Goal: Check status: Check status

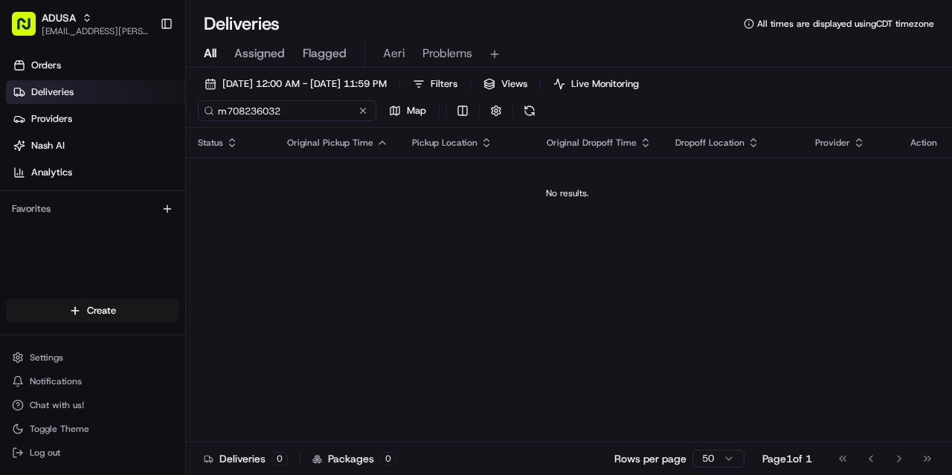
click at [326, 118] on input "m708236032" at bounding box center [287, 110] width 179 height 21
click at [332, 116] on div "m708236032" at bounding box center [265, 110] width 134 height 21
click at [323, 113] on button at bounding box center [318, 110] width 15 height 15
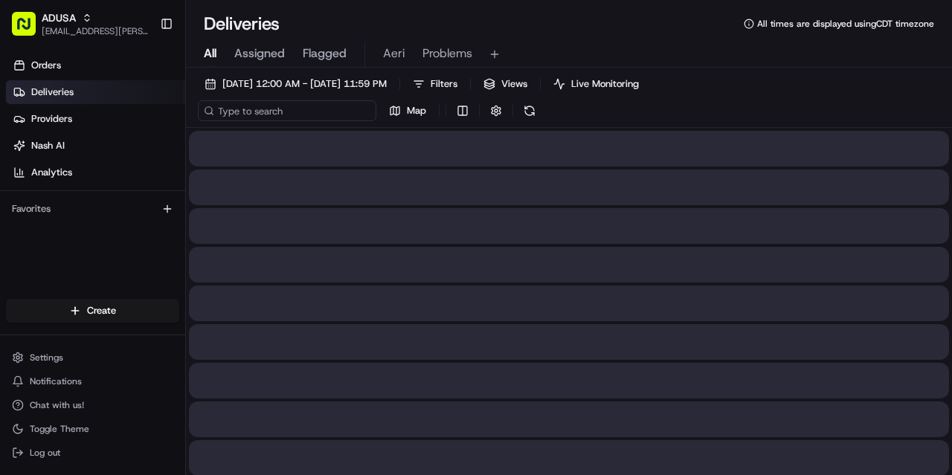
click at [295, 114] on input at bounding box center [287, 110] width 179 height 21
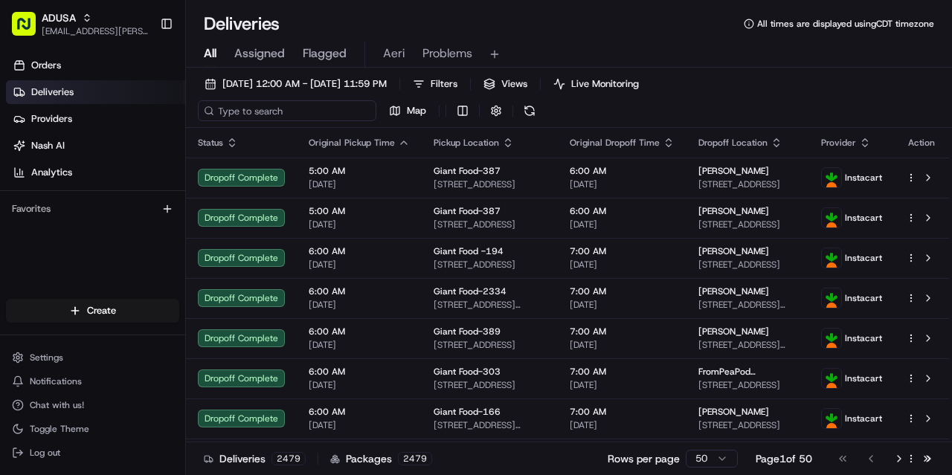
click at [275, 114] on input at bounding box center [287, 110] width 179 height 21
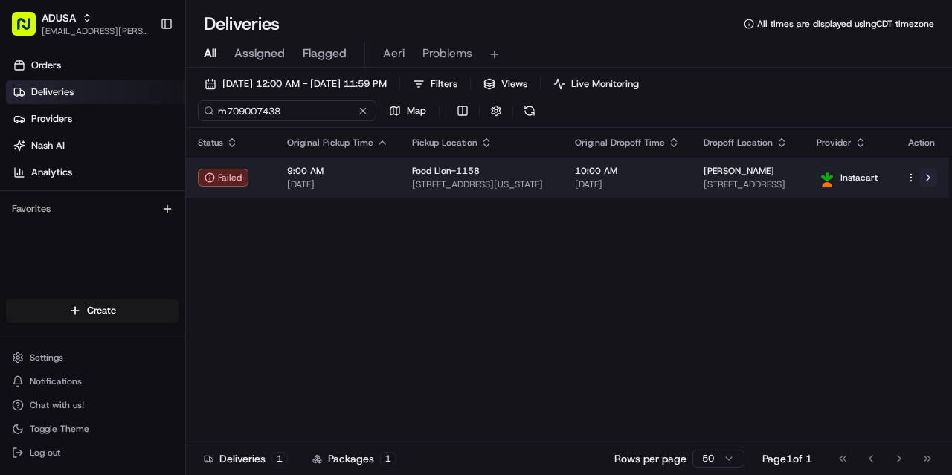
type input "m709007438"
click at [933, 176] on button at bounding box center [928, 178] width 18 height 18
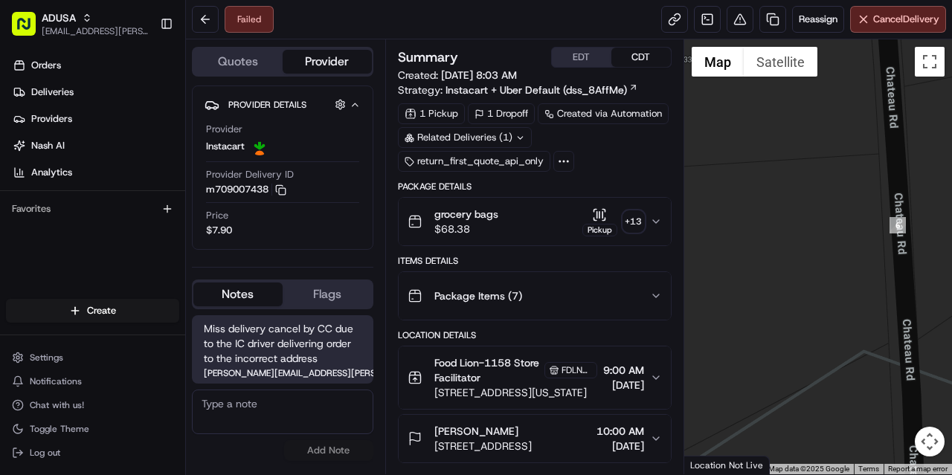
drag, startPoint x: 894, startPoint y: 264, endPoint x: 837, endPoint y: 262, distance: 57.3
click at [866, 264] on div at bounding box center [818, 256] width 268 height 435
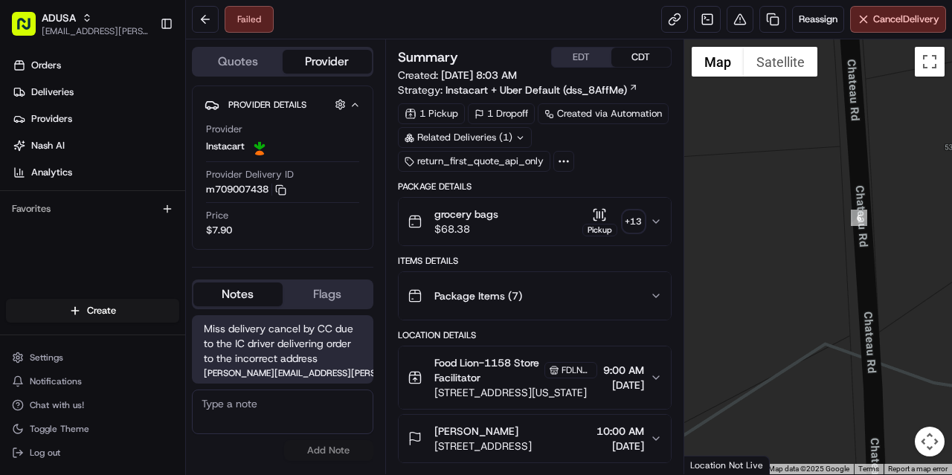
drag, startPoint x: 837, startPoint y: 262, endPoint x: 790, endPoint y: 257, distance: 47.1
click at [803, 257] on div at bounding box center [818, 256] width 268 height 435
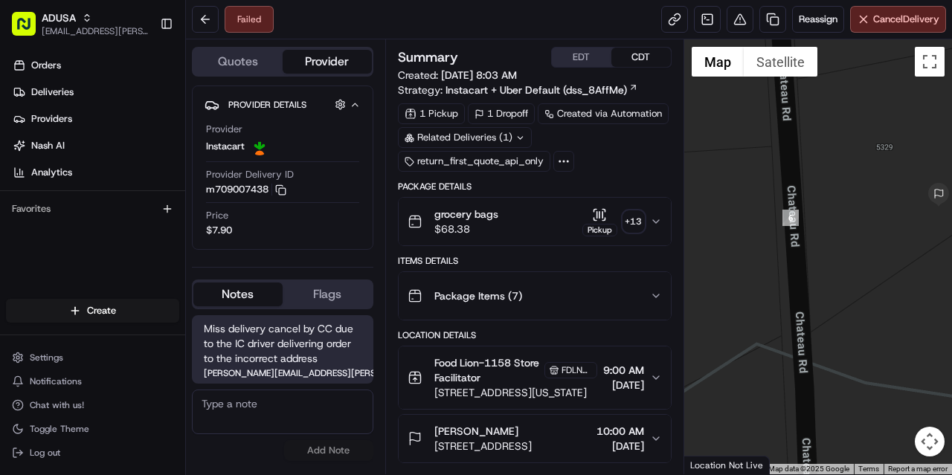
drag, startPoint x: 758, startPoint y: 263, endPoint x: 728, endPoint y: 266, distance: 30.0
click at [726, 266] on div at bounding box center [818, 256] width 268 height 435
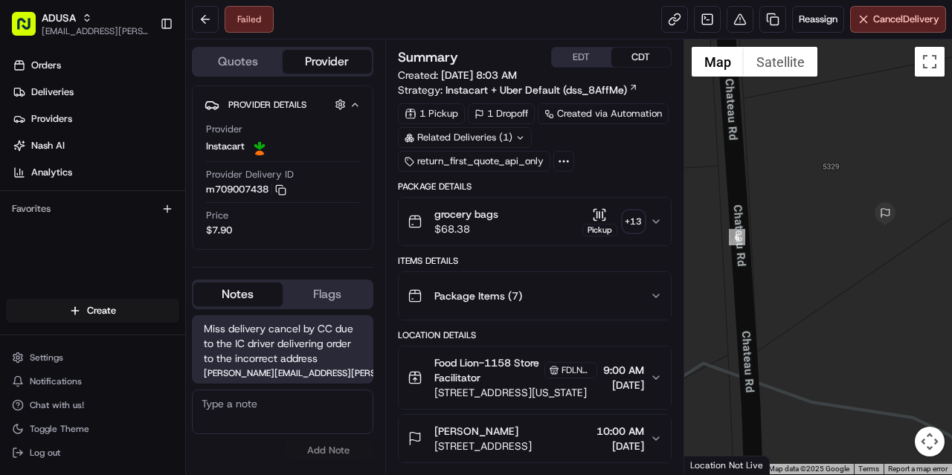
drag, startPoint x: 884, startPoint y: 232, endPoint x: 853, endPoint y: 250, distance: 35.3
click at [853, 250] on div at bounding box center [818, 256] width 268 height 435
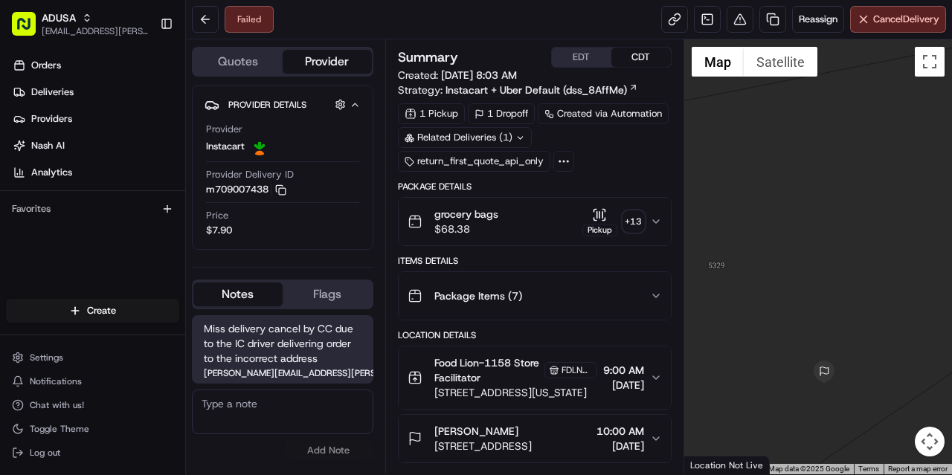
drag, startPoint x: 774, startPoint y: 218, endPoint x: 797, endPoint y: 231, distance: 26.3
click at [797, 231] on div at bounding box center [818, 256] width 268 height 435
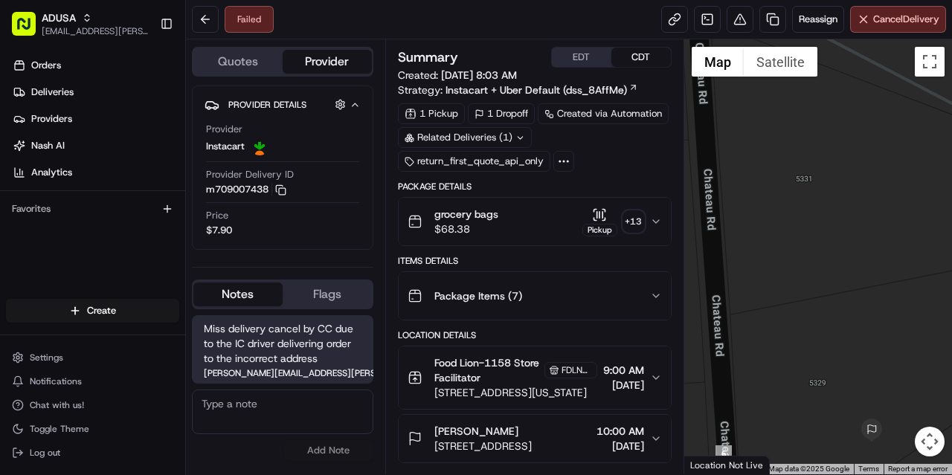
drag, startPoint x: 797, startPoint y: 224, endPoint x: 830, endPoint y: 293, distance: 76.5
click at [830, 293] on div at bounding box center [818, 256] width 268 height 435
drag, startPoint x: 827, startPoint y: 383, endPoint x: 823, endPoint y: 362, distance: 21.3
click at [826, 367] on div at bounding box center [818, 256] width 268 height 435
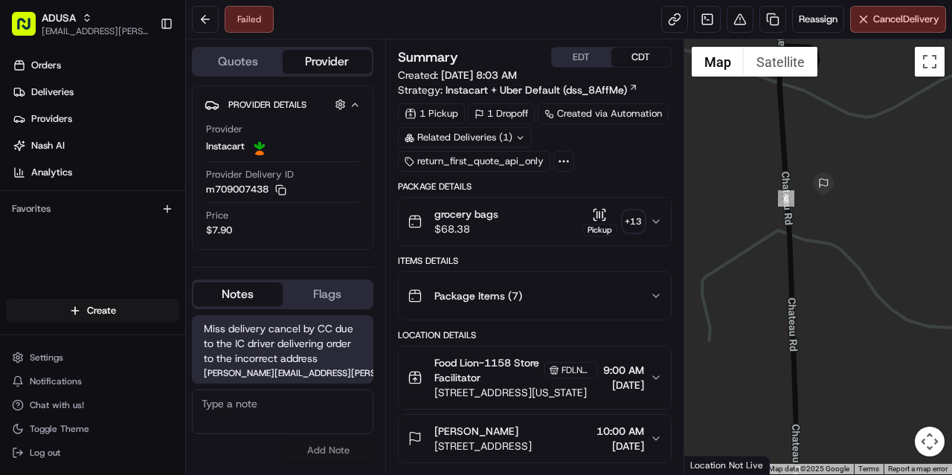
drag, startPoint x: 782, startPoint y: 391, endPoint x: 765, endPoint y: 231, distance: 160.8
click at [765, 231] on div at bounding box center [818, 256] width 268 height 435
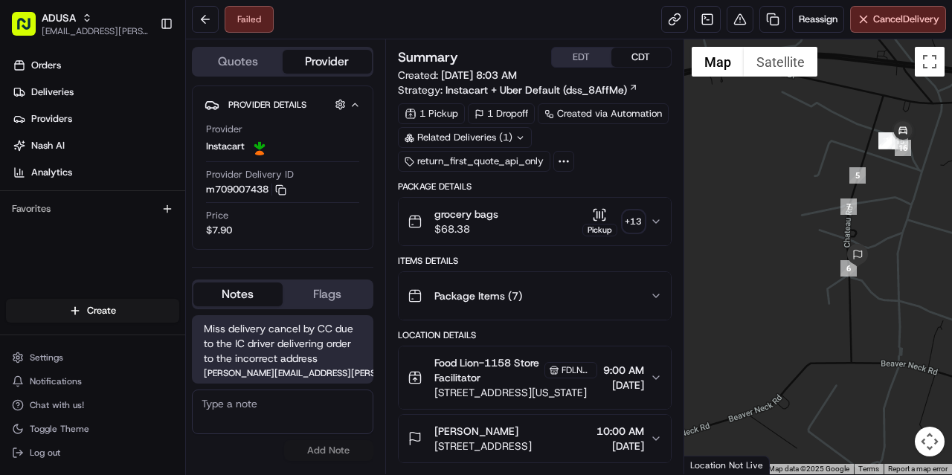
drag, startPoint x: 876, startPoint y: 188, endPoint x: 840, endPoint y: 280, distance: 98.2
click at [841, 278] on div at bounding box center [818, 256] width 268 height 435
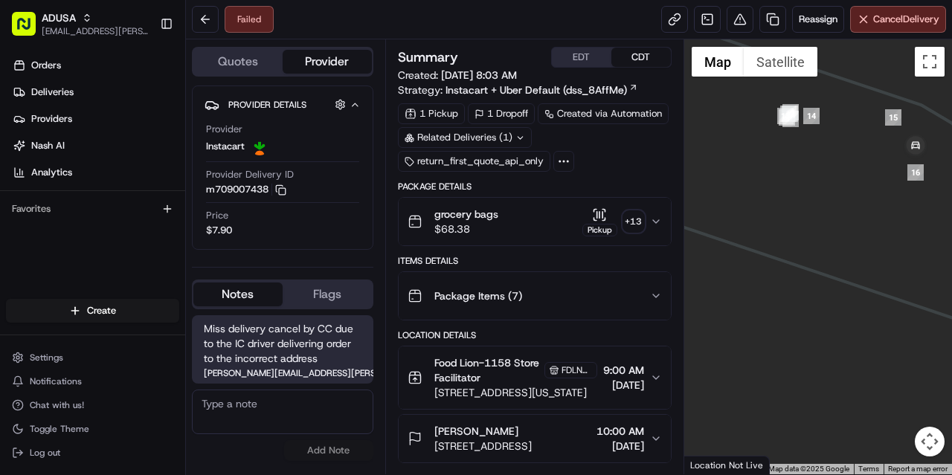
drag, startPoint x: 827, startPoint y: 316, endPoint x: 849, endPoint y: 267, distance: 53.6
click at [849, 267] on div at bounding box center [818, 256] width 268 height 435
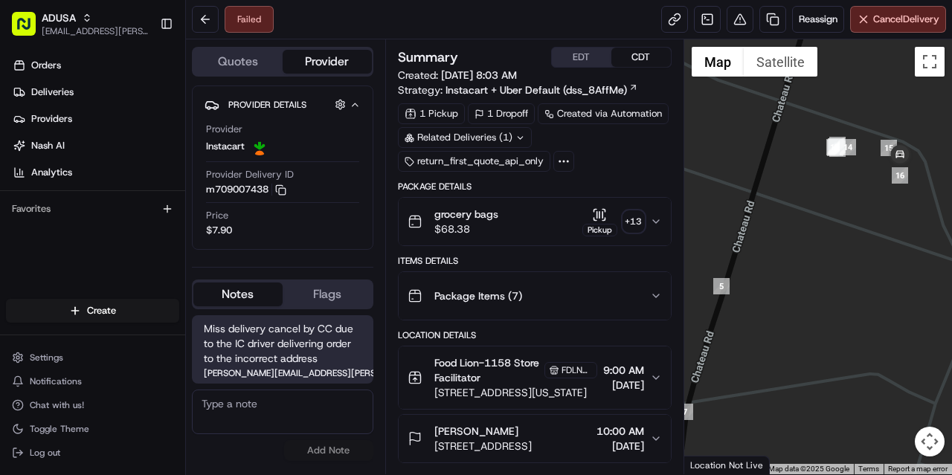
drag, startPoint x: 770, startPoint y: 343, endPoint x: 842, endPoint y: 245, distance: 121.8
click at [841, 246] on div at bounding box center [818, 256] width 268 height 435
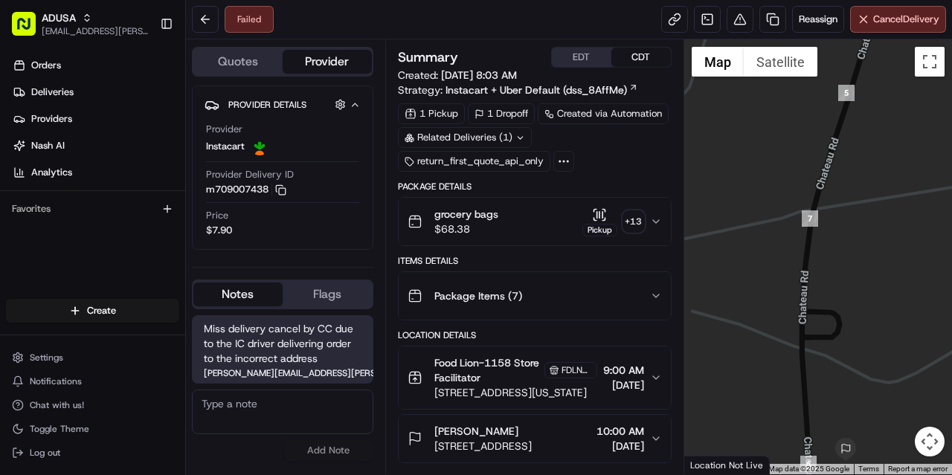
drag, startPoint x: 817, startPoint y: 318, endPoint x: 887, endPoint y: 206, distance: 131.7
click at [887, 206] on div at bounding box center [818, 256] width 268 height 435
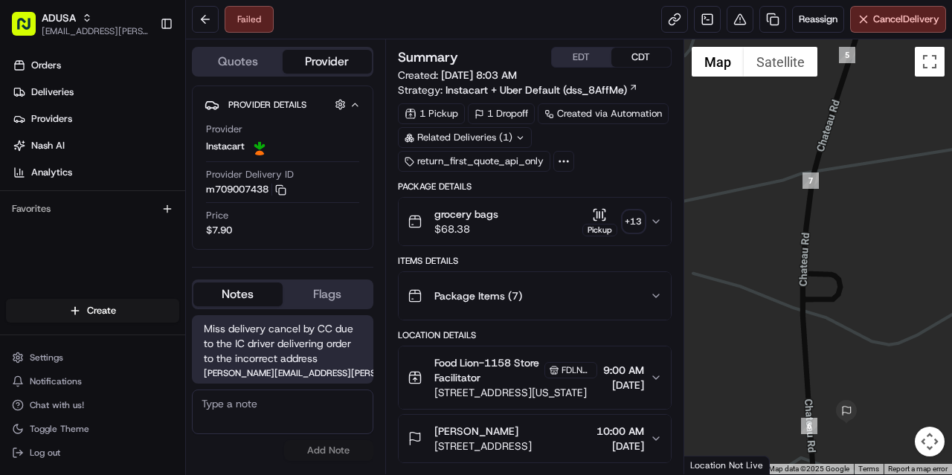
drag, startPoint x: 906, startPoint y: 294, endPoint x: 896, endPoint y: 285, distance: 13.2
click at [892, 280] on div at bounding box center [818, 256] width 268 height 435
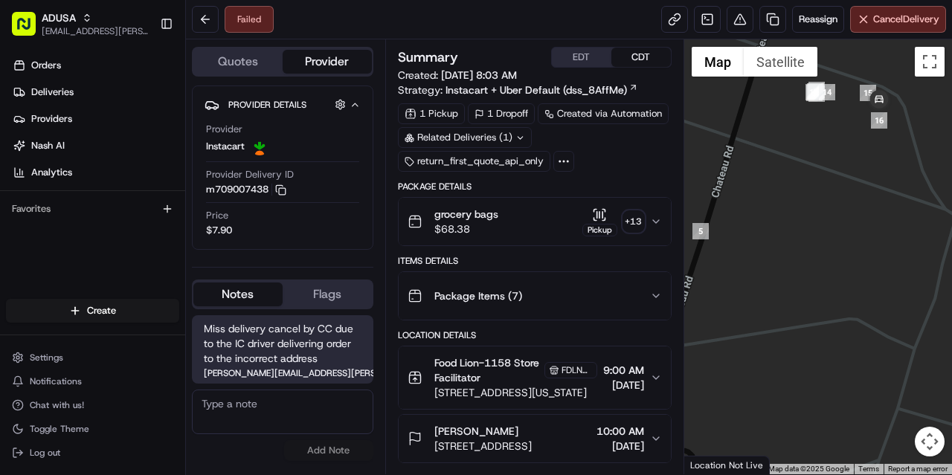
drag, startPoint x: 887, startPoint y: 161, endPoint x: 736, endPoint y: 349, distance: 240.2
click at [738, 347] on div at bounding box center [818, 256] width 268 height 435
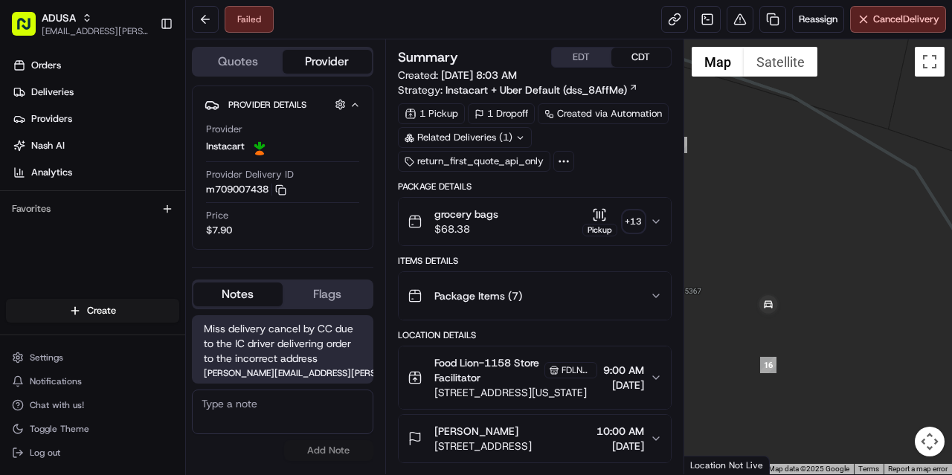
drag, startPoint x: 785, startPoint y: 333, endPoint x: 807, endPoint y: 313, distance: 30.0
click at [794, 324] on div at bounding box center [818, 256] width 268 height 435
click at [834, 288] on div at bounding box center [818, 256] width 268 height 435
drag, startPoint x: 799, startPoint y: 313, endPoint x: 828, endPoint y: 298, distance: 32.9
click at [828, 298] on div at bounding box center [818, 256] width 268 height 435
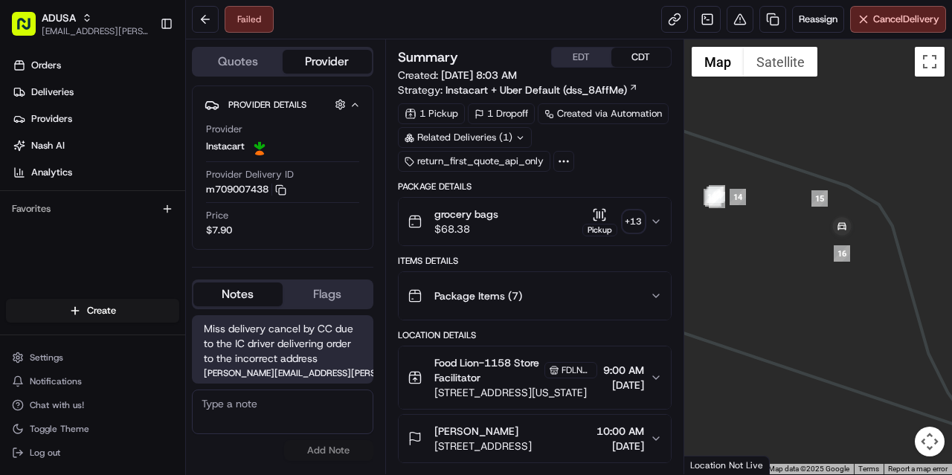
drag, startPoint x: 744, startPoint y: 254, endPoint x: 809, endPoint y: 205, distance: 81.8
click at [802, 209] on div at bounding box center [818, 256] width 268 height 435
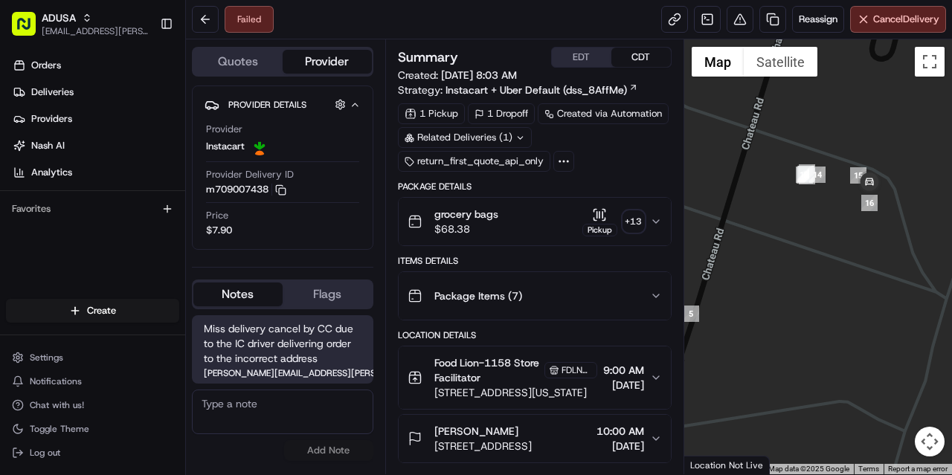
drag, startPoint x: 771, startPoint y: 239, endPoint x: 819, endPoint y: 197, distance: 63.8
click at [777, 231] on div at bounding box center [818, 256] width 268 height 435
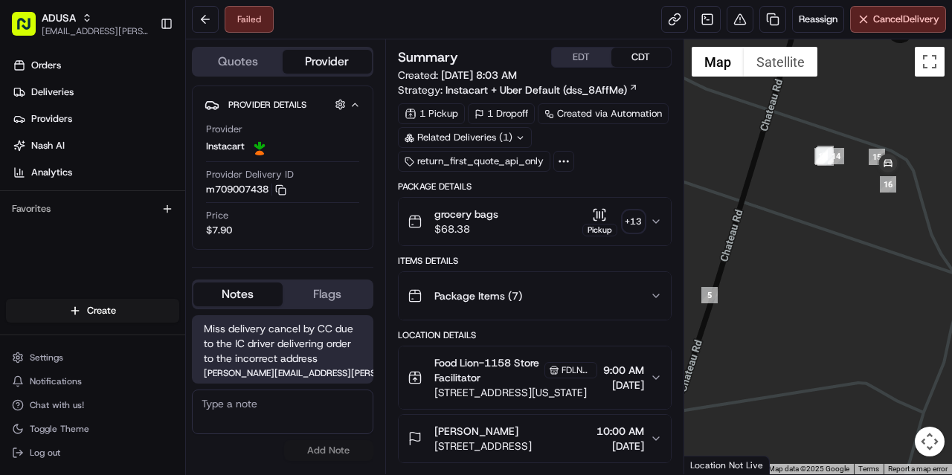
drag, startPoint x: 729, startPoint y: 362, endPoint x: 800, endPoint y: 250, distance: 133.1
click at [792, 258] on div at bounding box center [818, 256] width 268 height 435
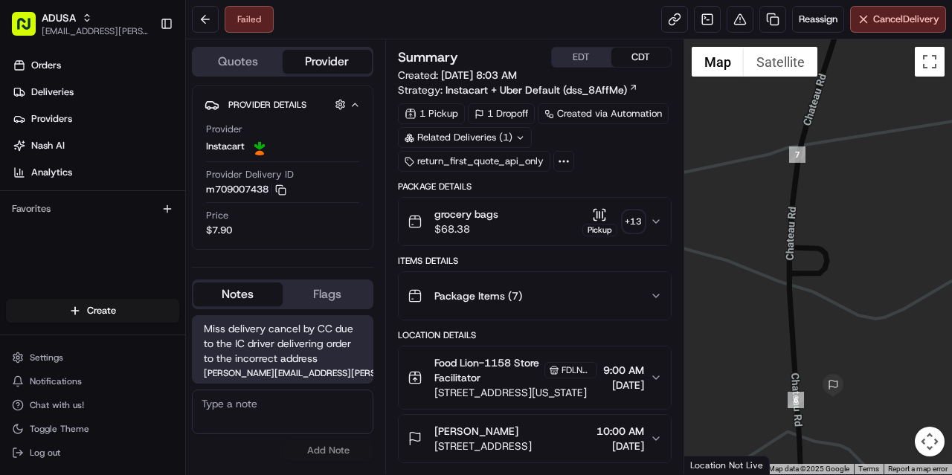
drag, startPoint x: 831, startPoint y: 350, endPoint x: 817, endPoint y: 274, distance: 77.2
click at [818, 278] on div at bounding box center [818, 256] width 268 height 435
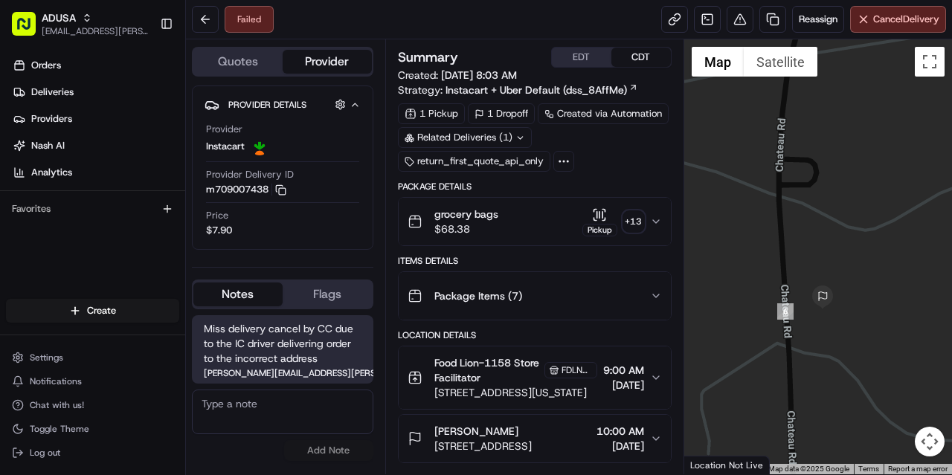
drag, startPoint x: 811, startPoint y: 234, endPoint x: 814, endPoint y: 208, distance: 26.9
click at [813, 213] on div at bounding box center [818, 256] width 268 height 435
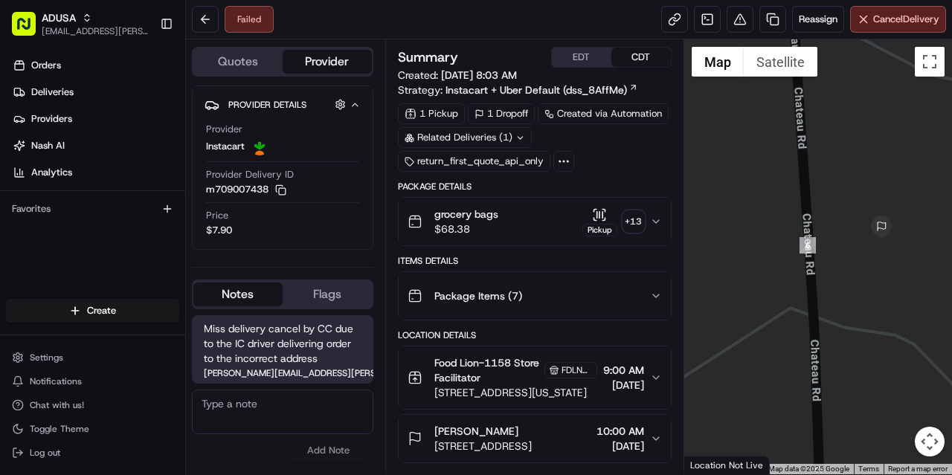
drag, startPoint x: 855, startPoint y: 162, endPoint x: 803, endPoint y: 312, distance: 158.3
click at [805, 302] on div at bounding box center [818, 256] width 268 height 435
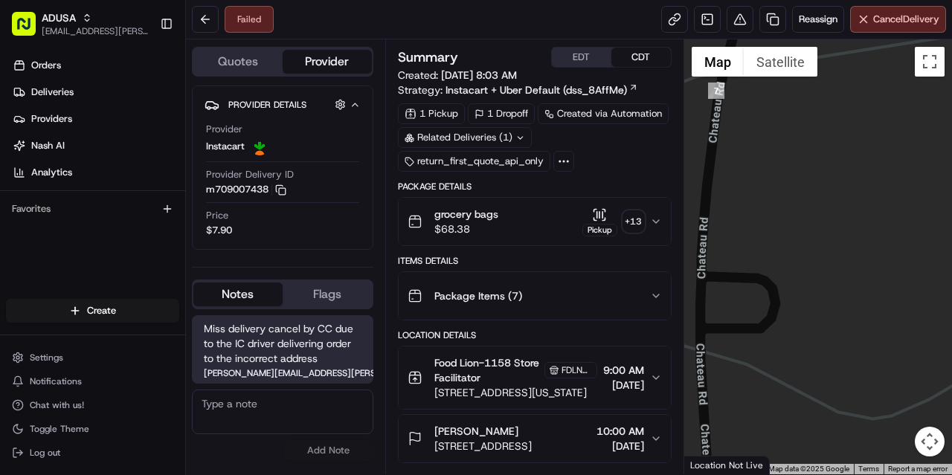
drag, startPoint x: 833, startPoint y: 203, endPoint x: 811, endPoint y: 313, distance: 112.2
click at [812, 309] on div at bounding box center [818, 256] width 268 height 435
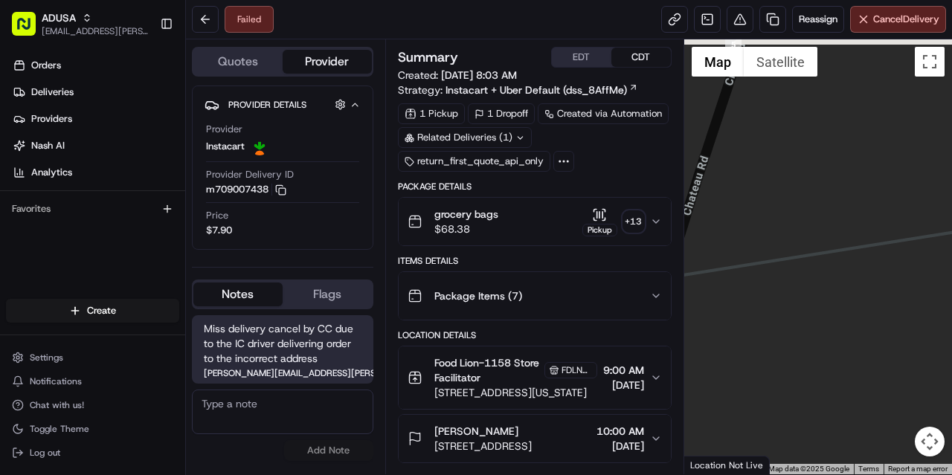
drag, startPoint x: 864, startPoint y: 209, endPoint x: 827, endPoint y: 266, distance: 67.3
click at [830, 267] on div at bounding box center [818, 256] width 268 height 435
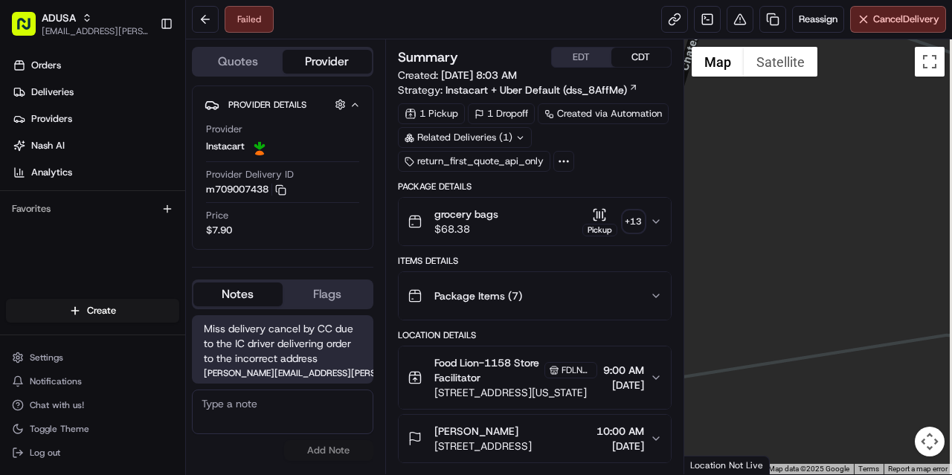
drag, startPoint x: 897, startPoint y: 159, endPoint x: 817, endPoint y: 270, distance: 136.4
click at [823, 257] on div at bounding box center [818, 256] width 268 height 435
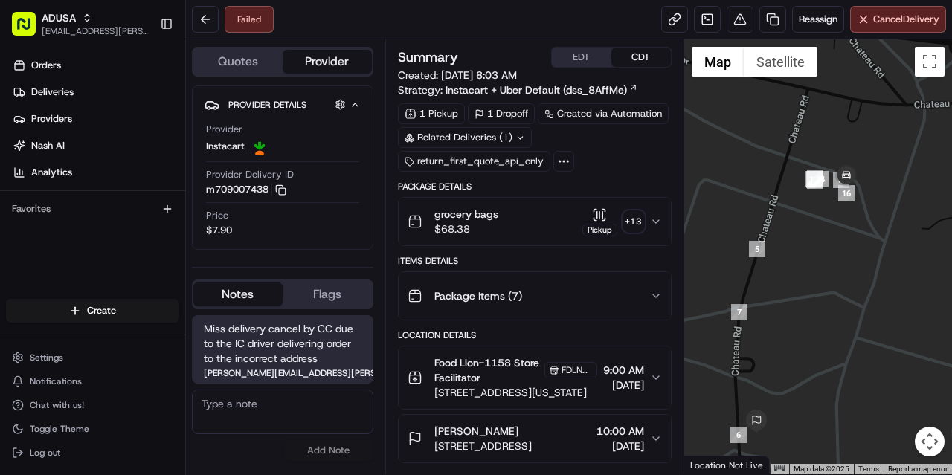
drag, startPoint x: 894, startPoint y: 141, endPoint x: 849, endPoint y: 202, distance: 75.6
click at [849, 191] on img at bounding box center [847, 176] width 30 height 30
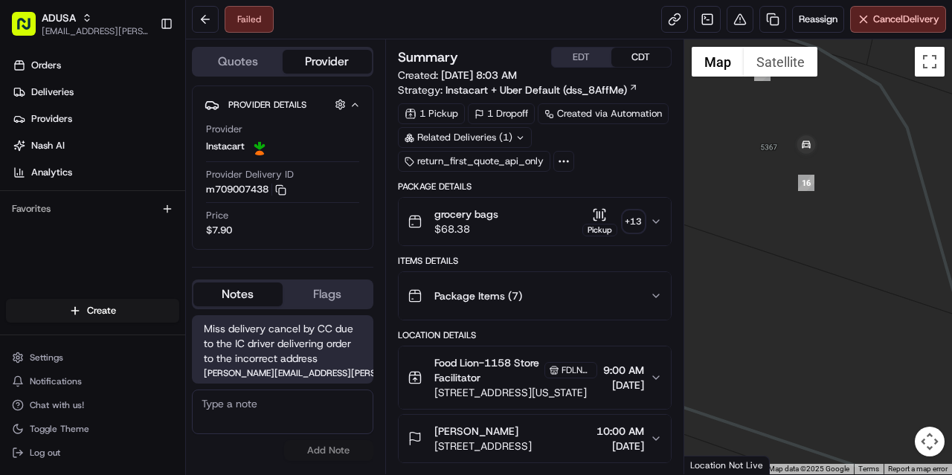
click at [775, 215] on div "To navigate, press the arrow keys." at bounding box center [818, 256] width 268 height 435
drag, startPoint x: 776, startPoint y: 167, endPoint x: 849, endPoint y: 205, distance: 82.8
click at [849, 205] on div at bounding box center [818, 256] width 268 height 435
drag, startPoint x: 740, startPoint y: 209, endPoint x: 758, endPoint y: 215, distance: 18.8
click at [756, 214] on div at bounding box center [818, 256] width 268 height 435
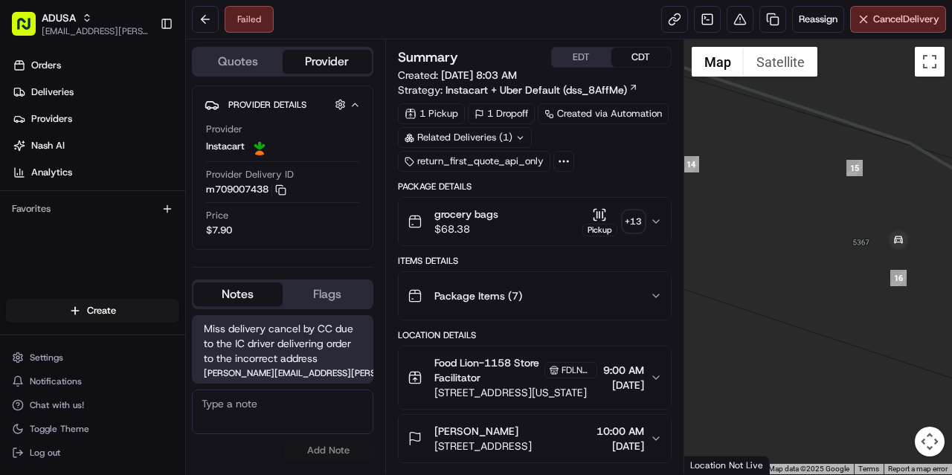
drag, startPoint x: 852, startPoint y: 237, endPoint x: 753, endPoint y: 221, distance: 100.9
click at [755, 222] on div at bounding box center [818, 256] width 268 height 435
